Goal: Answer question/provide support: Share knowledge or assist other users

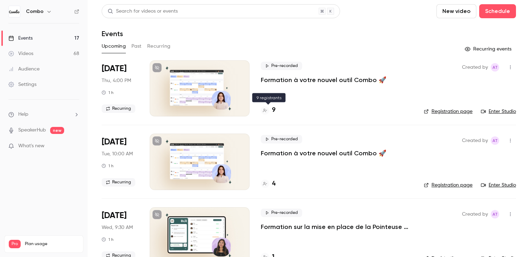
click at [271, 112] on div "9" at bounding box center [268, 109] width 15 height 9
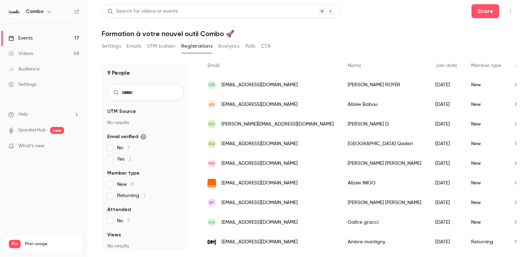
scroll to position [57, 0]
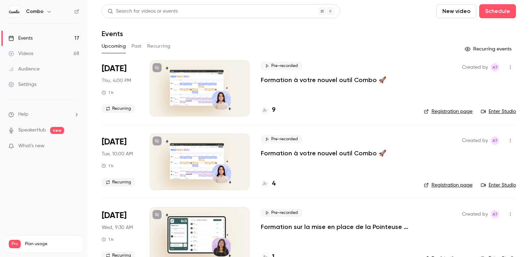
click at [503, 114] on link "Enter Studio" at bounding box center [498, 111] width 35 height 7
click at [272, 110] on h4 "9" at bounding box center [274, 109] width 4 height 9
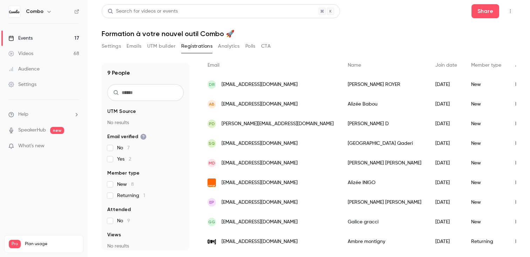
scroll to position [57, 0]
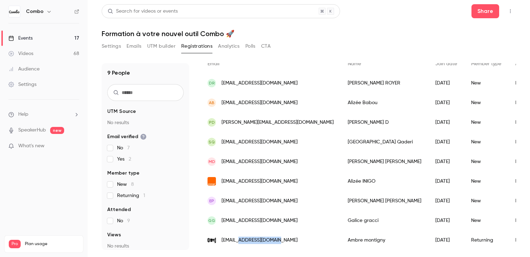
drag, startPoint x: 280, startPoint y: 242, endPoint x: 236, endPoint y: 242, distance: 44.5
click at [236, 242] on div "[EMAIL_ADDRESS][DOMAIN_NAME]" at bounding box center [270, 240] width 140 height 20
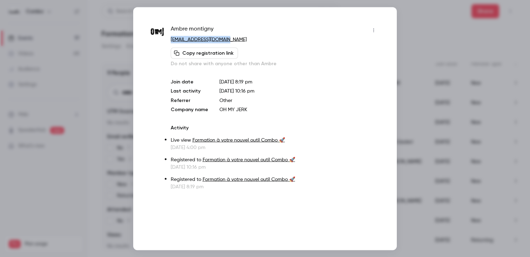
drag, startPoint x: 235, startPoint y: 39, endPoint x: 170, endPoint y: 40, distance: 64.8
click at [171, 40] on p "[EMAIL_ADDRESS][DOMAIN_NAME]" at bounding box center [275, 39] width 208 height 7
copy link "[EMAIL_ADDRESS][DOMAIN_NAME]"
click at [223, 30] on div "[PERSON_NAME]" at bounding box center [275, 30] width 208 height 11
drag, startPoint x: 223, startPoint y: 28, endPoint x: 170, endPoint y: 27, distance: 53.3
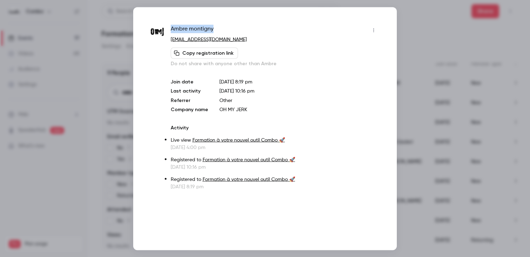
click at [170, 27] on div "[PERSON_NAME] [EMAIL_ADDRESS][DOMAIN_NAME] Copy registration link Do not share …" at bounding box center [265, 107] width 228 height 165
copy span "[PERSON_NAME]"
click at [435, 39] on div at bounding box center [265, 128] width 530 height 257
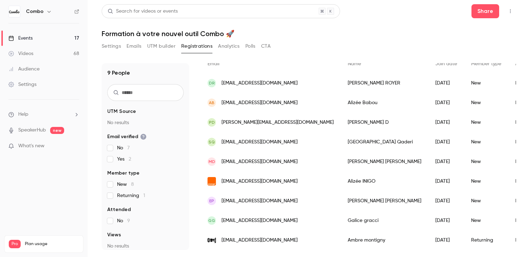
click at [275, 83] on div "DR [EMAIL_ADDRESS][DOMAIN_NAME]" at bounding box center [270, 83] width 140 height 20
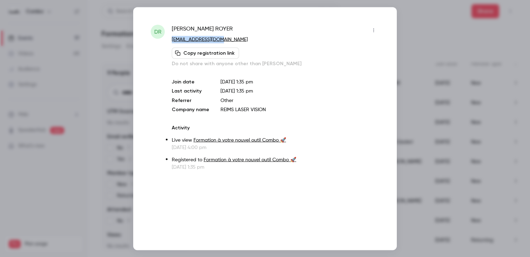
drag, startPoint x: 231, startPoint y: 40, endPoint x: 171, endPoint y: 39, distance: 59.6
click at [172, 39] on p "[EMAIL_ADDRESS][DOMAIN_NAME]" at bounding box center [275, 39] width 207 height 7
copy link "[EMAIL_ADDRESS][DOMAIN_NAME]"
click at [229, 28] on div "[PERSON_NAME]" at bounding box center [275, 30] width 207 height 11
drag, startPoint x: 221, startPoint y: 28, endPoint x: 170, endPoint y: 25, distance: 50.6
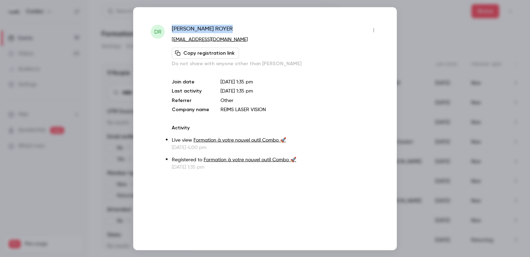
click at [170, 25] on div "DR [PERSON_NAME] [EMAIL_ADDRESS][DOMAIN_NAME] Copy registration link Do not sha…" at bounding box center [265, 98] width 228 height 146
copy span "[PERSON_NAME]"
click at [416, 24] on div at bounding box center [265, 128] width 530 height 257
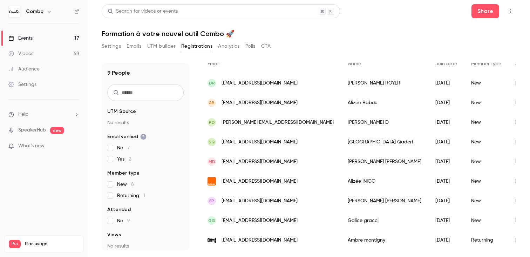
click at [341, 224] on div "[PERSON_NAME]" at bounding box center [385, 221] width 88 height 20
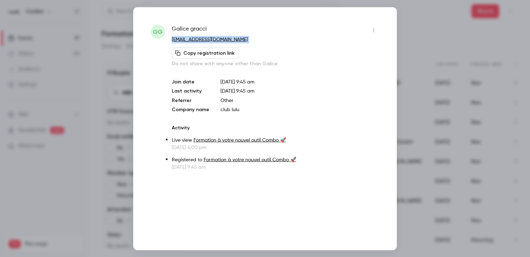
drag, startPoint x: 223, startPoint y: 43, endPoint x: 169, endPoint y: 36, distance: 54.8
click at [169, 36] on div "Gg Galice gracci [EMAIL_ADDRESS][DOMAIN_NAME] Copy registration link Do not sha…" at bounding box center [265, 98] width 228 height 146
copy div "[EMAIL_ADDRESS][DOMAIN_NAME] Copy registration link"
click at [449, 120] on div at bounding box center [265, 128] width 530 height 257
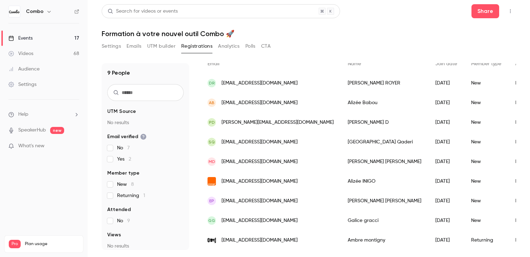
click at [341, 121] on div "[PERSON_NAME]" at bounding box center [385, 122] width 88 height 20
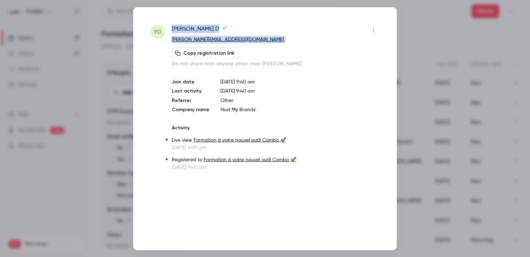
drag, startPoint x: 252, startPoint y: 43, endPoint x: 168, endPoint y: 38, distance: 84.2
click at [169, 39] on div "pD [PERSON_NAME] [PERSON_NAME][EMAIL_ADDRESS][DOMAIN_NAME] Copy registration li…" at bounding box center [265, 98] width 228 height 146
click at [239, 42] on p "[PERSON_NAME][EMAIL_ADDRESS][DOMAIN_NAME]" at bounding box center [275, 39] width 207 height 7
drag, startPoint x: 245, startPoint y: 41, endPoint x: 172, endPoint y: 42, distance: 73.6
click at [172, 42] on p "[PERSON_NAME][EMAIL_ADDRESS][DOMAIN_NAME]" at bounding box center [275, 39] width 207 height 7
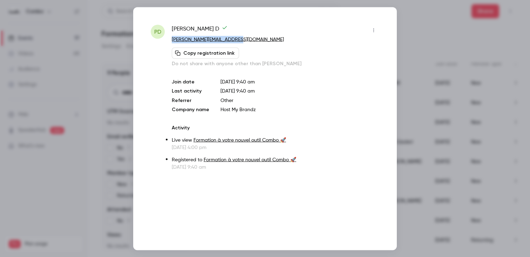
copy link "[PERSON_NAME][EMAIL_ADDRESS][DOMAIN_NAME]"
click at [222, 26] on icon at bounding box center [225, 28] width 6 height 6
drag, startPoint x: 171, startPoint y: 24, endPoint x: 203, endPoint y: 33, distance: 33.3
click at [203, 33] on div "pD [PERSON_NAME] [PERSON_NAME][EMAIL_ADDRESS][DOMAIN_NAME] Copy registration li…" at bounding box center [265, 128] width 264 height 243
copy span "[PERSON_NAME]"
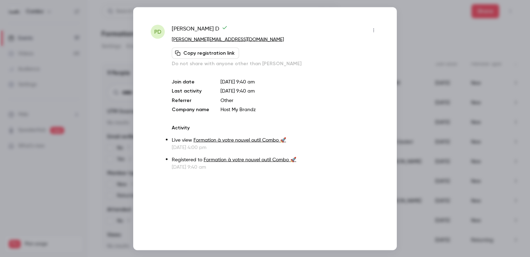
click at [418, 61] on div at bounding box center [265, 128] width 530 height 257
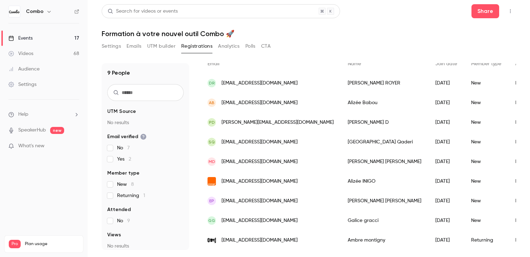
click at [290, 181] on div "[EMAIL_ADDRESS][DOMAIN_NAME]" at bounding box center [270, 181] width 140 height 20
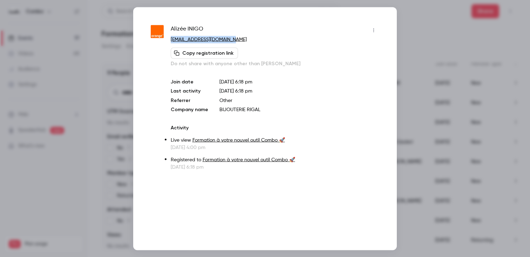
drag, startPoint x: 244, startPoint y: 40, endPoint x: 170, endPoint y: 39, distance: 73.6
click at [170, 39] on div "[PERSON_NAME] [PERSON_NAME] [EMAIL_ADDRESS][DOMAIN_NAME] Copy registration link…" at bounding box center [265, 98] width 228 height 146
copy link "[EMAIL_ADDRESS][DOMAIN_NAME]"
click at [218, 27] on div "[PERSON_NAME] [PERSON_NAME]" at bounding box center [275, 30] width 208 height 11
drag, startPoint x: 216, startPoint y: 27, endPoint x: 167, endPoint y: 27, distance: 49.4
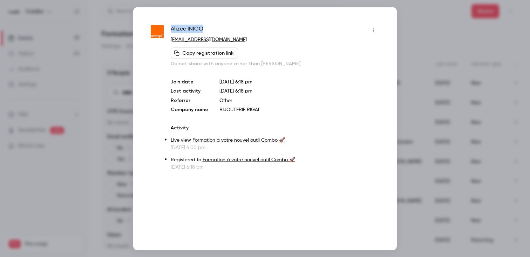
click at [167, 27] on div "[PERSON_NAME] [PERSON_NAME] [EMAIL_ADDRESS][DOMAIN_NAME] Copy registration link…" at bounding box center [265, 98] width 228 height 146
copy span "[PERSON_NAME] [PERSON_NAME]"
click at [419, 122] on div at bounding box center [265, 128] width 530 height 257
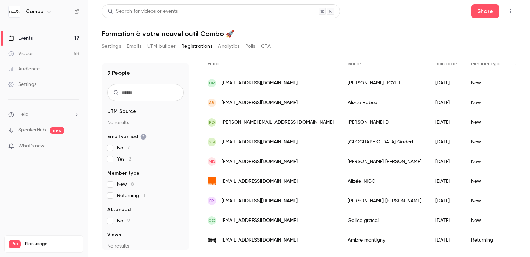
click at [341, 221] on div "[PERSON_NAME]" at bounding box center [385, 221] width 88 height 20
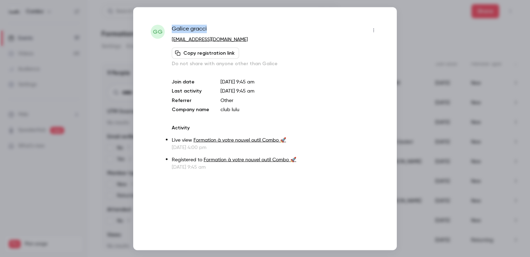
drag, startPoint x: 215, startPoint y: 29, endPoint x: 171, endPoint y: 28, distance: 43.5
click at [172, 28] on div "[PERSON_NAME]" at bounding box center [275, 30] width 207 height 11
copy span "[PERSON_NAME]"
drag, startPoint x: 234, startPoint y: 38, endPoint x: 172, endPoint y: 40, distance: 61.4
click at [172, 40] on p "[EMAIL_ADDRESS][DOMAIN_NAME]" at bounding box center [275, 39] width 207 height 7
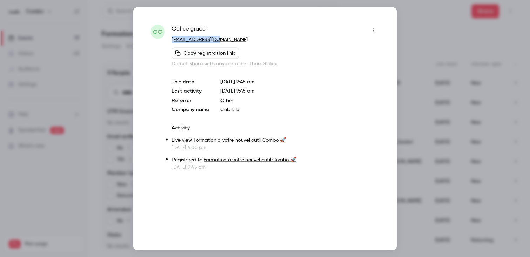
click at [238, 37] on p "[EMAIL_ADDRESS][DOMAIN_NAME]" at bounding box center [275, 39] width 207 height 7
drag, startPoint x: 228, startPoint y: 40, endPoint x: 169, endPoint y: 41, distance: 59.2
click at [169, 41] on div "Gg Galice gracci [EMAIL_ADDRESS][DOMAIN_NAME] Copy registration link Do not sha…" at bounding box center [265, 98] width 228 height 146
